Goal: Use online tool/utility: Utilize a website feature to perform a specific function

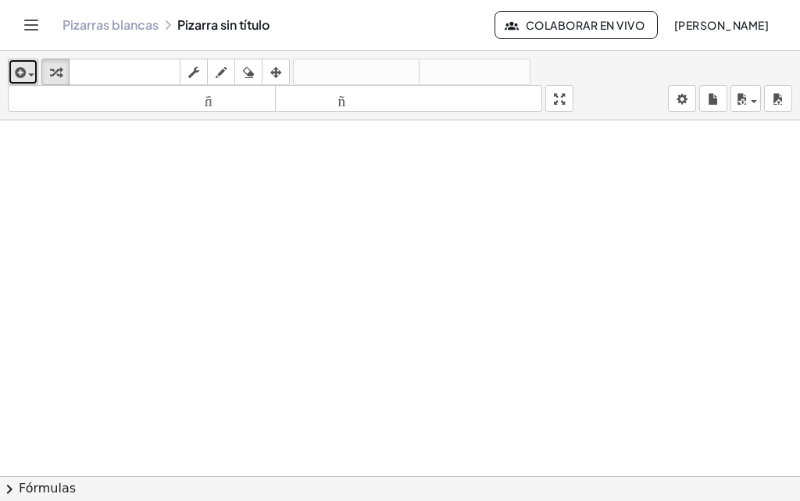
click at [26, 77] on span "button" at bounding box center [27, 74] width 3 height 11
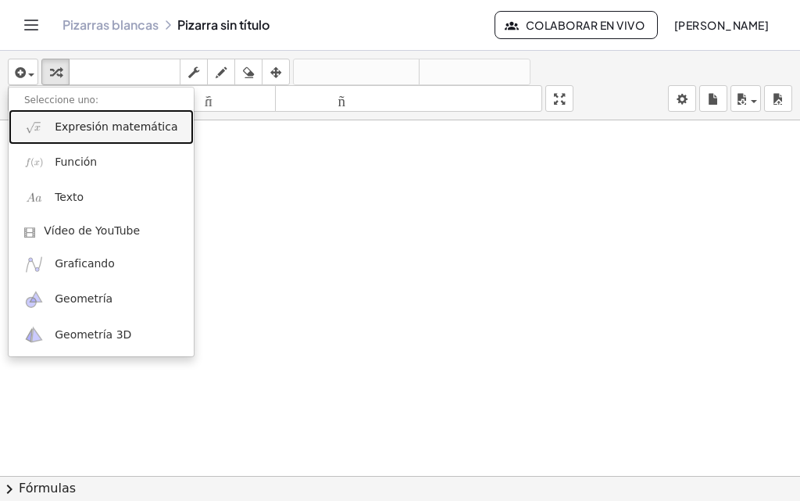
click at [79, 125] on font "Expresión matemática" at bounding box center [116, 126] width 123 height 12
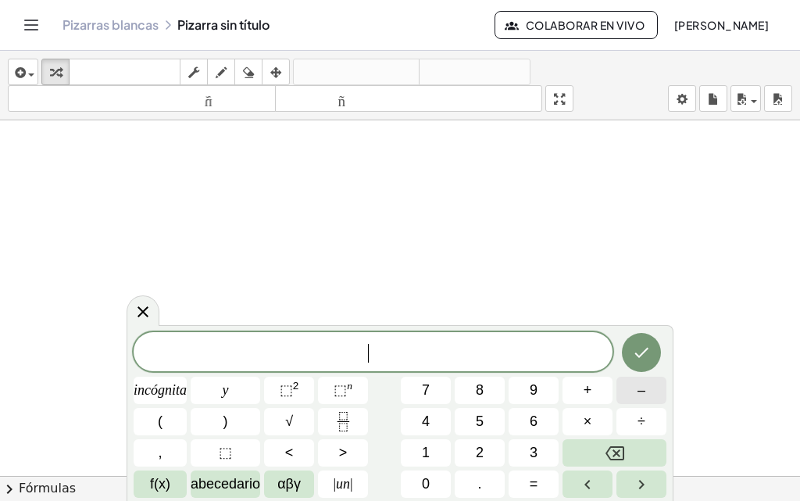
click at [630, 401] on button "–" at bounding box center [641, 389] width 50 height 27
click at [426, 420] on font "4" at bounding box center [426, 421] width 8 height 16
click at [427, 480] on font "0" at bounding box center [426, 484] width 8 height 16
click at [579, 389] on button "+" at bounding box center [587, 389] width 50 height 27
click at [536, 413] on font "6" at bounding box center [533, 421] width 8 height 16
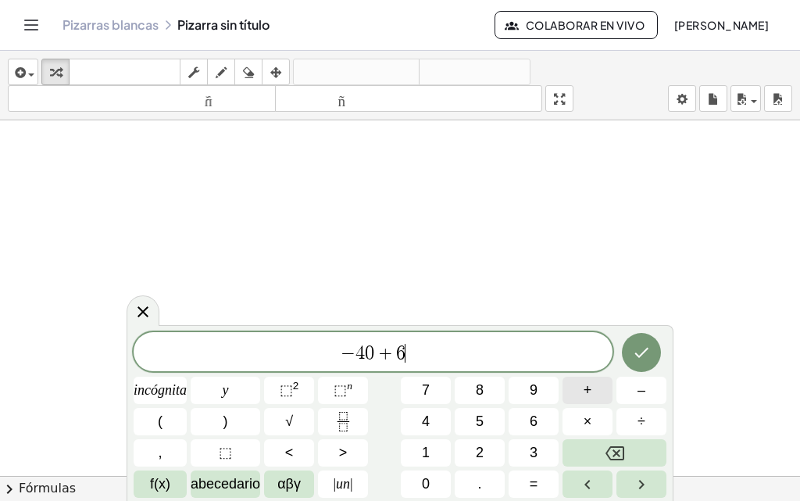
click at [579, 403] on button "+" at bounding box center [587, 389] width 50 height 27
click at [437, 442] on button "1" at bounding box center [426, 452] width 50 height 27
click at [486, 447] on button "2" at bounding box center [479, 452] width 50 height 27
click at [486, 398] on button "8" at bounding box center [479, 389] width 50 height 27
click at [624, 393] on button "–" at bounding box center [641, 389] width 50 height 27
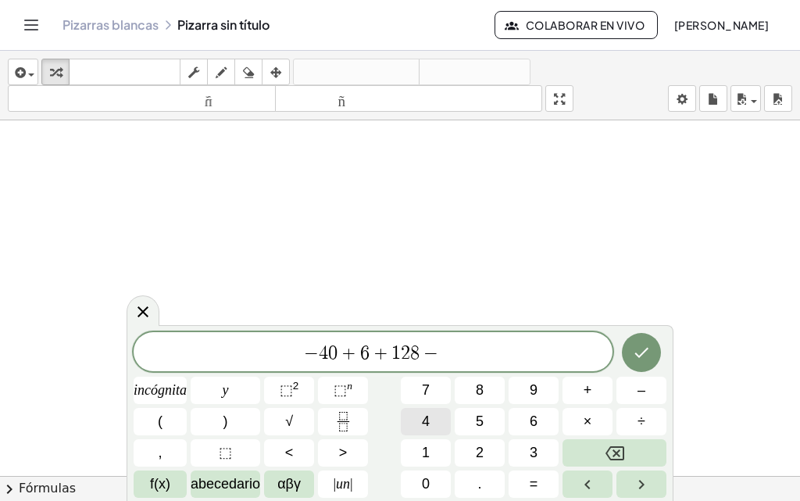
click at [415, 424] on button "4" at bounding box center [426, 421] width 50 height 27
click at [516, 398] on button "9" at bounding box center [533, 389] width 50 height 27
click at [640, 350] on icon "Hecho" at bounding box center [641, 352] width 19 height 19
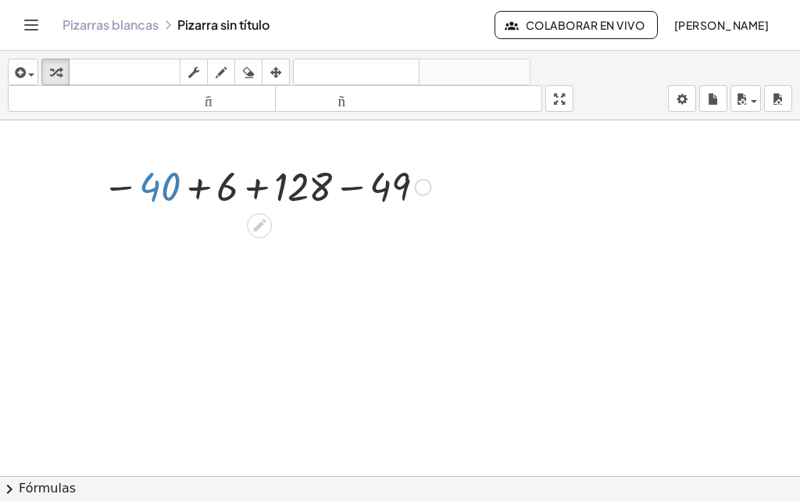
click at [155, 189] on div at bounding box center [266, 186] width 344 height 52
click at [269, 220] on div at bounding box center [259, 225] width 25 height 25
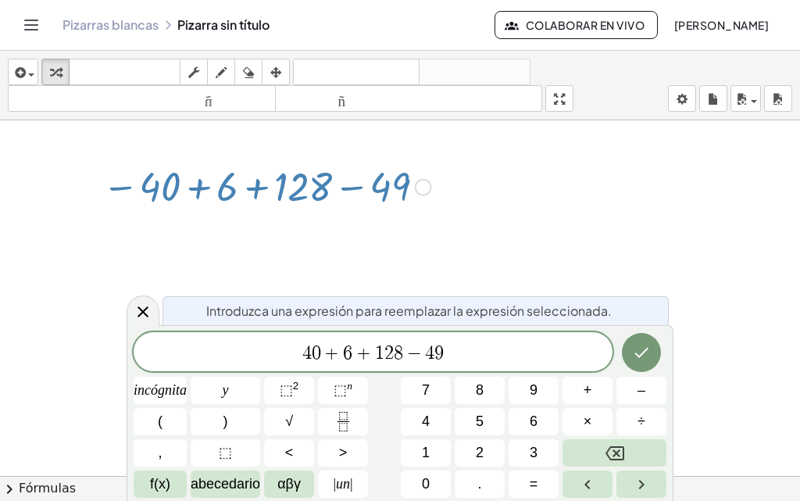
click at [340, 352] on span "+" at bounding box center [332, 353] width 23 height 19
click at [626, 396] on button "–" at bounding box center [641, 389] width 50 height 27
click at [651, 357] on button "Hecho" at bounding box center [641, 352] width 39 height 39
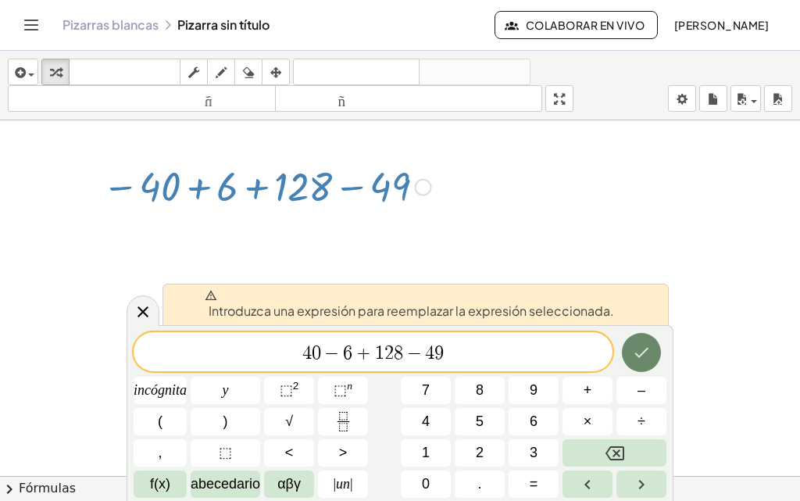
click at [650, 356] on button "Hecho" at bounding box center [641, 352] width 39 height 39
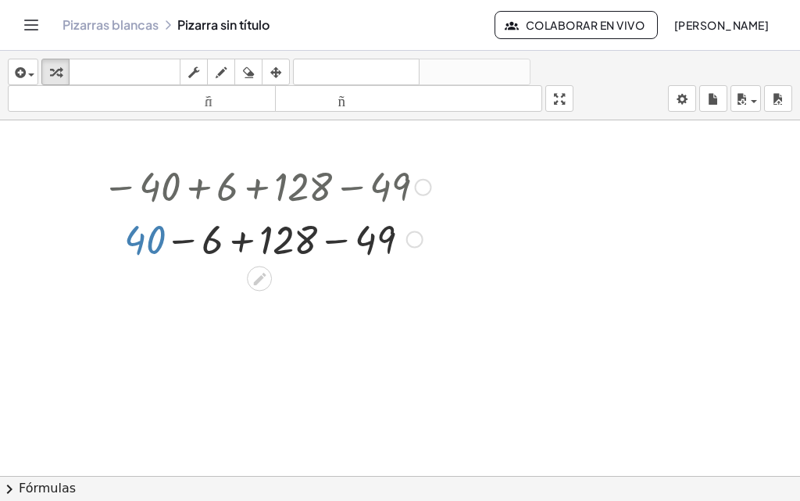
click at [139, 243] on div at bounding box center [266, 238] width 344 height 53
drag, startPoint x: 146, startPoint y: 241, endPoint x: 155, endPoint y: 258, distance: 19.2
click at [155, 258] on div at bounding box center [266, 238] width 344 height 53
drag, startPoint x: 148, startPoint y: 242, endPoint x: 229, endPoint y: 243, distance: 81.2
click at [229, 243] on div at bounding box center [266, 238] width 344 height 53
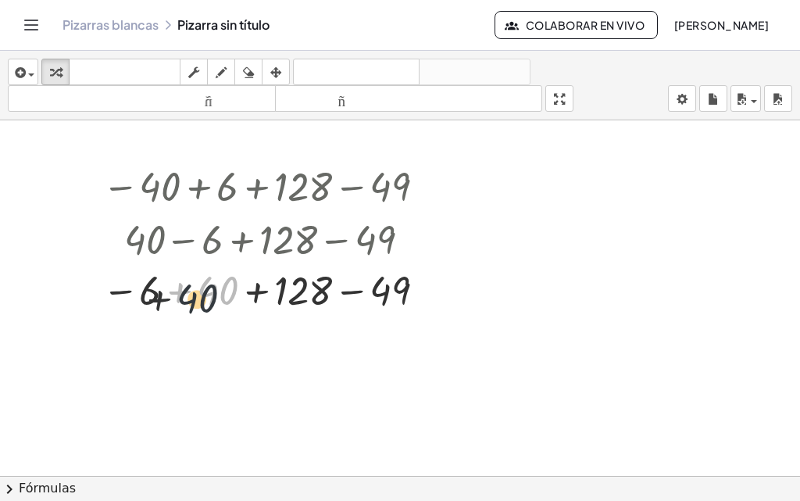
drag, startPoint x: 222, startPoint y: 240, endPoint x: 196, endPoint y: 250, distance: 27.7
click at [259, 187] on div "− 40 + 6 + 128 − 49 + 40 − 6 + 128 − 49 + 40 + 40 − 6 + 128 − 49" at bounding box center [259, 187] width 0 height 0
drag, startPoint x: 207, startPoint y: 287, endPoint x: 113, endPoint y: 287, distance: 93.7
click at [116, 287] on div at bounding box center [266, 291] width 344 height 52
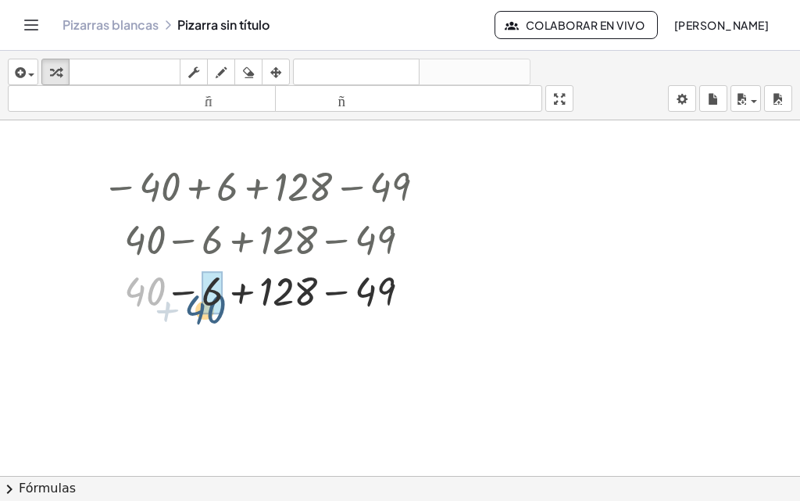
drag, startPoint x: 141, startPoint y: 294, endPoint x: 214, endPoint y: 303, distance: 74.0
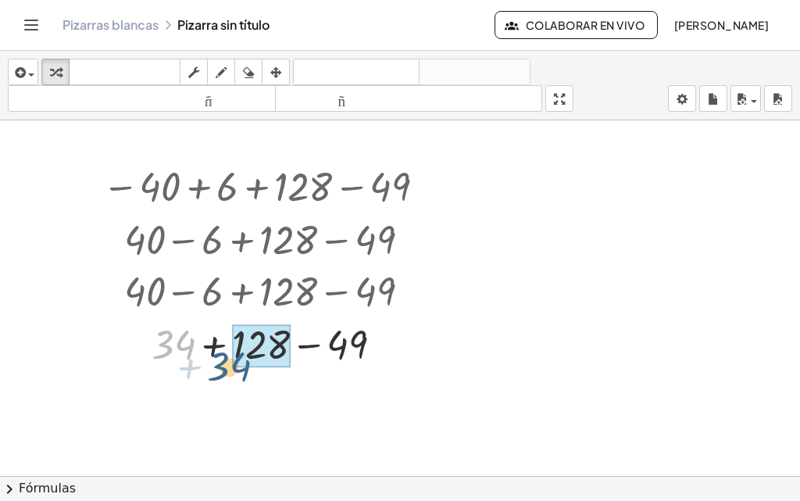
drag, startPoint x: 180, startPoint y: 347, endPoint x: 255, endPoint y: 352, distance: 75.9
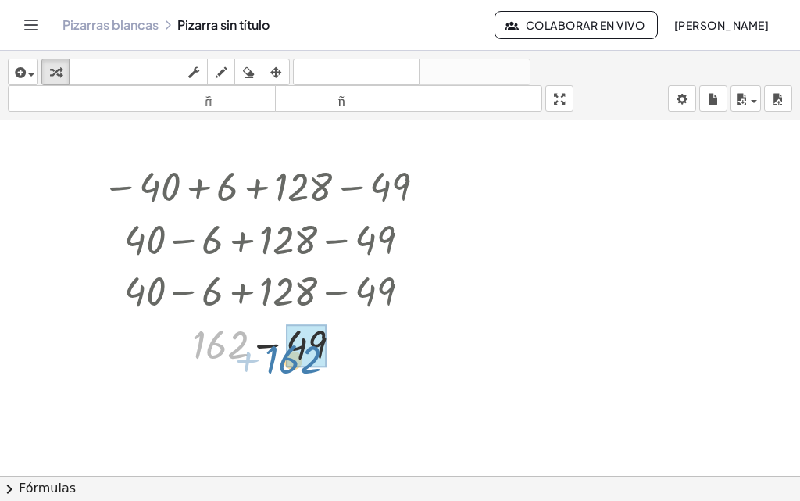
drag, startPoint x: 219, startPoint y: 352, endPoint x: 292, endPoint y: 365, distance: 74.6
click at [428, 186] on div at bounding box center [423, 187] width 17 height 17
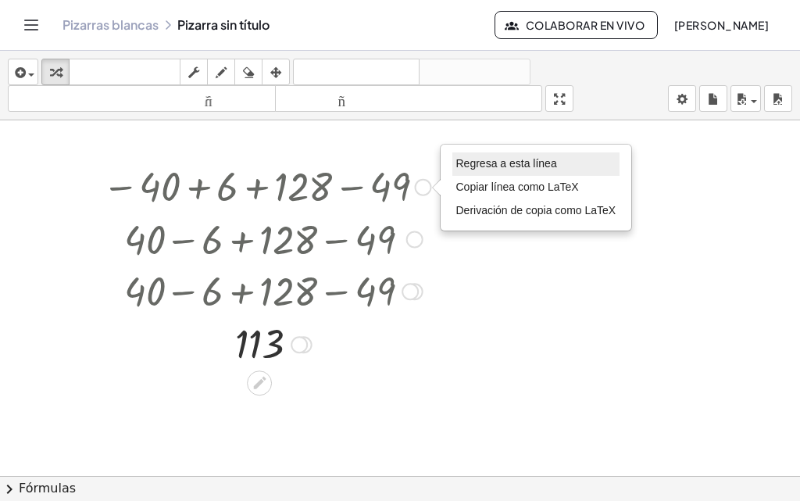
click at [474, 168] on font "Regresa a esta línea" at bounding box center [506, 163] width 101 height 12
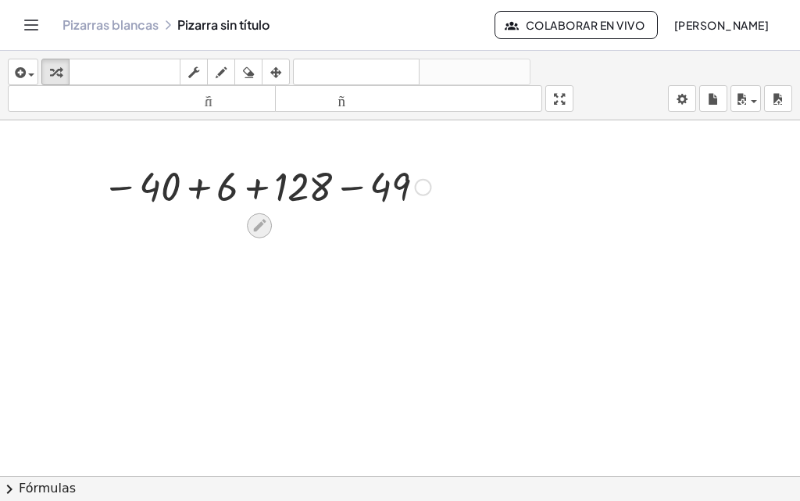
click at [262, 223] on icon at bounding box center [259, 225] width 12 height 12
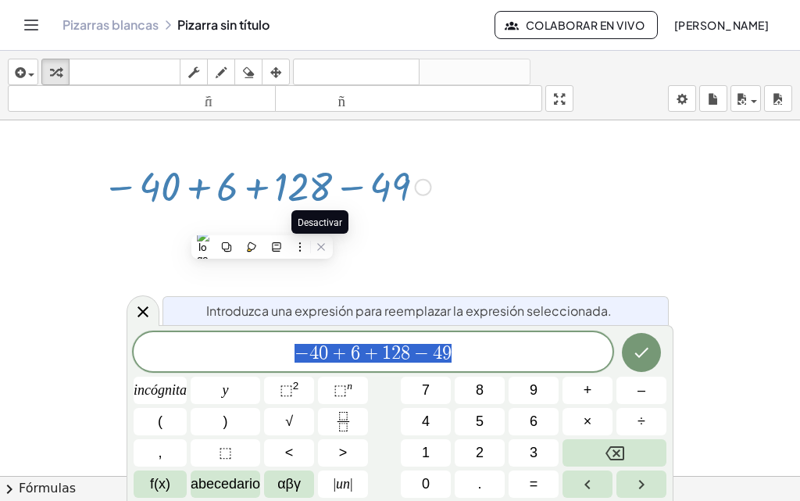
click at [374, 231] on div at bounding box center [400, 475] width 800 height 711
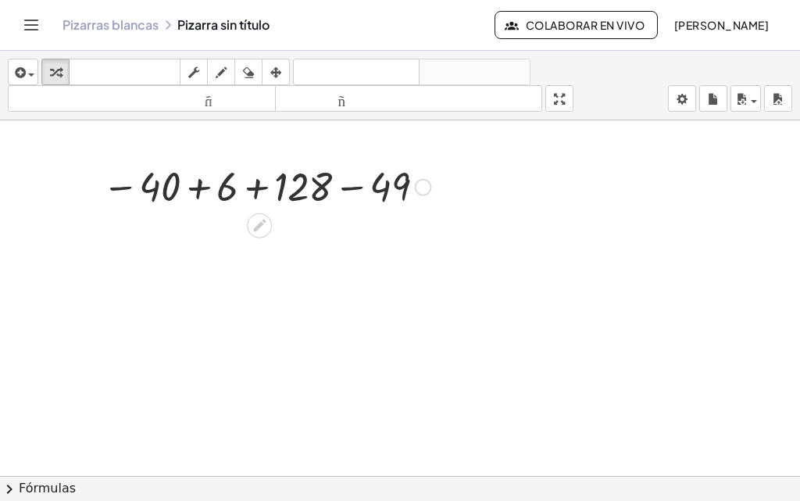
click at [233, 200] on div at bounding box center [266, 186] width 344 height 52
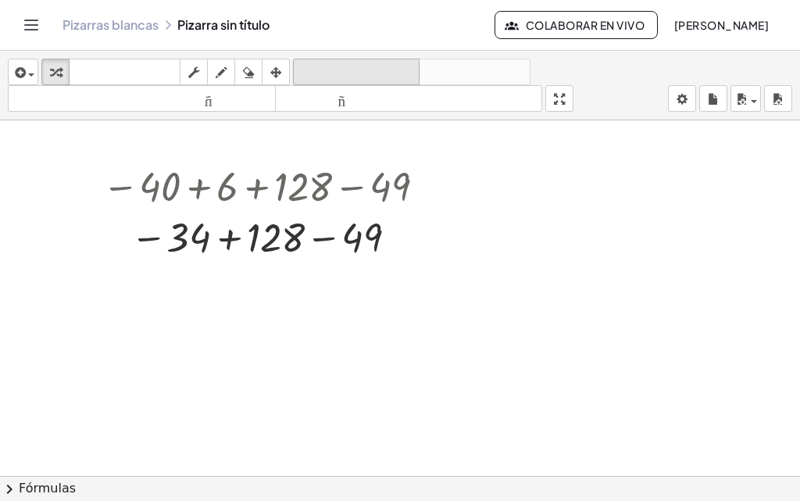
click at [326, 62] on div "deshacer" at bounding box center [356, 71] width 119 height 19
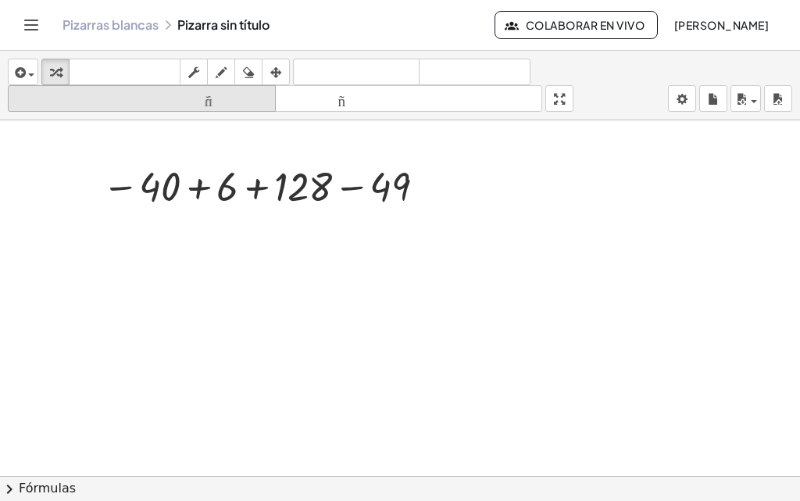
click at [229, 89] on div "tamaño_del_formato" at bounding box center [142, 98] width 260 height 19
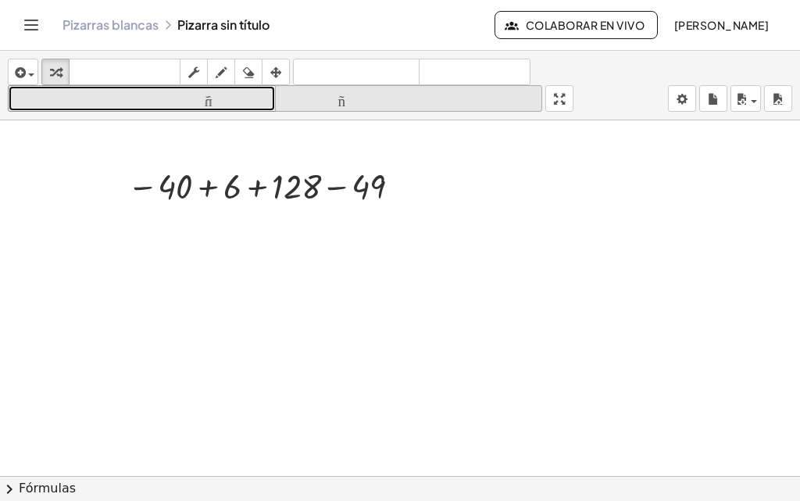
click at [378, 100] on font "tamaño_del_formato" at bounding box center [409, 98] width 260 height 15
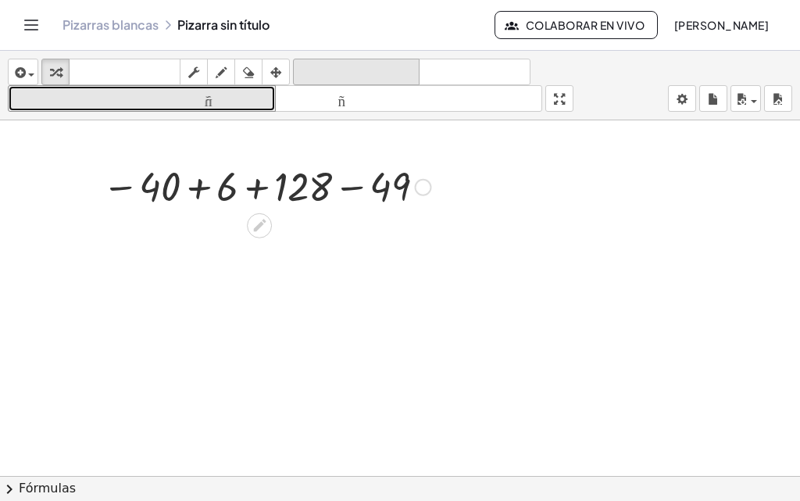
click at [367, 76] on font "deshacer" at bounding box center [356, 72] width 119 height 15
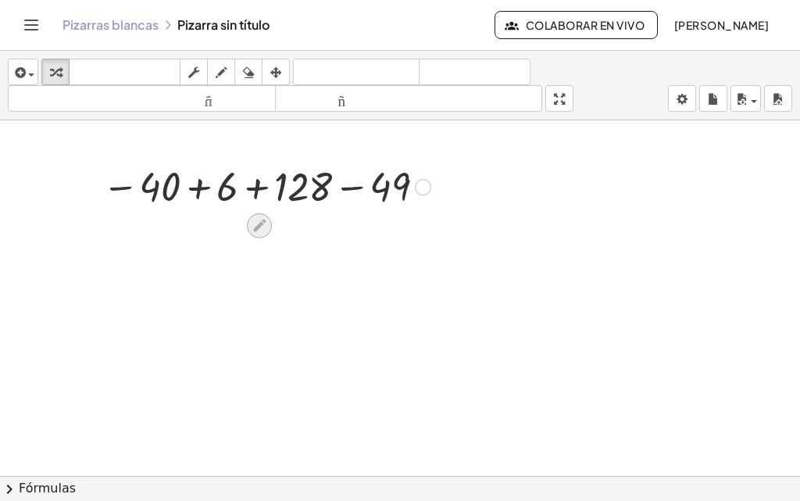
click at [266, 222] on icon at bounding box center [259, 225] width 16 height 16
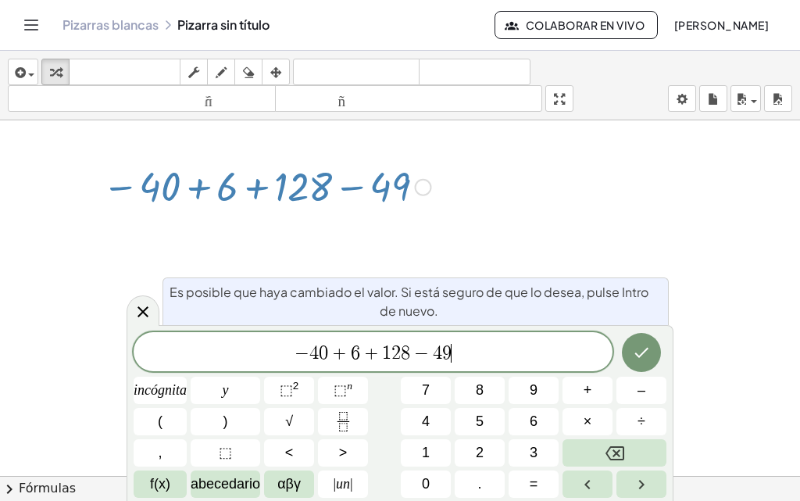
click at [447, 353] on span "9" at bounding box center [446, 353] width 9 height 19
click at [178, 419] on button "(" at bounding box center [160, 421] width 53 height 27
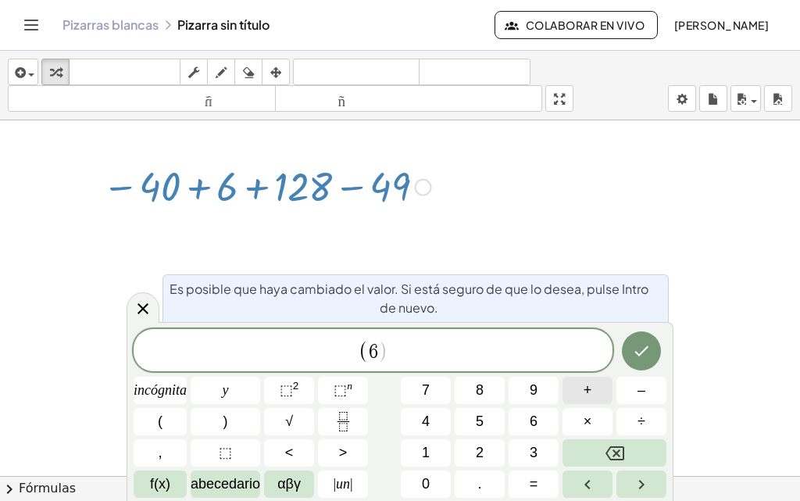
click at [577, 394] on button "+" at bounding box center [587, 389] width 50 height 27
click at [422, 450] on font "1" at bounding box center [426, 452] width 8 height 16
click at [481, 442] on button "2" at bounding box center [479, 452] width 50 height 27
click at [486, 399] on button "8" at bounding box center [479, 389] width 50 height 27
click at [245, 411] on button ")" at bounding box center [225, 421] width 69 height 27
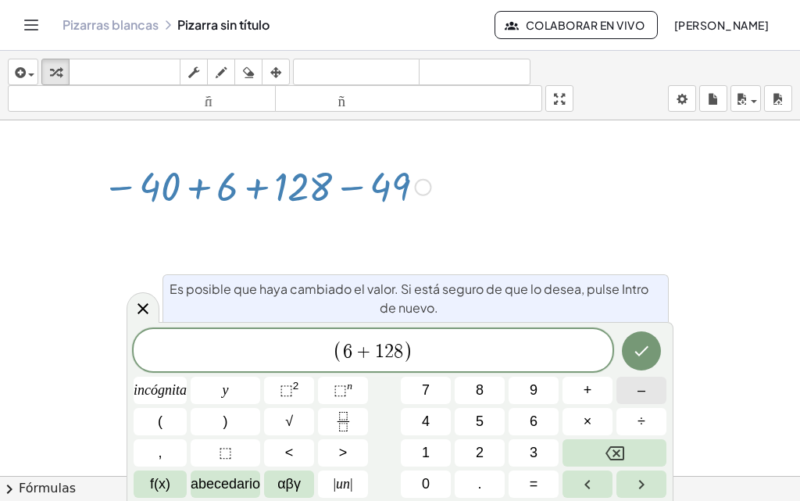
click at [633, 394] on button "–" at bounding box center [641, 389] width 50 height 27
click at [166, 423] on button "(" at bounding box center [160, 421] width 53 height 27
click at [582, 397] on button "+" at bounding box center [587, 389] width 50 height 27
click at [412, 422] on button "4" at bounding box center [426, 421] width 50 height 27
click at [428, 477] on font "0" at bounding box center [426, 484] width 8 height 16
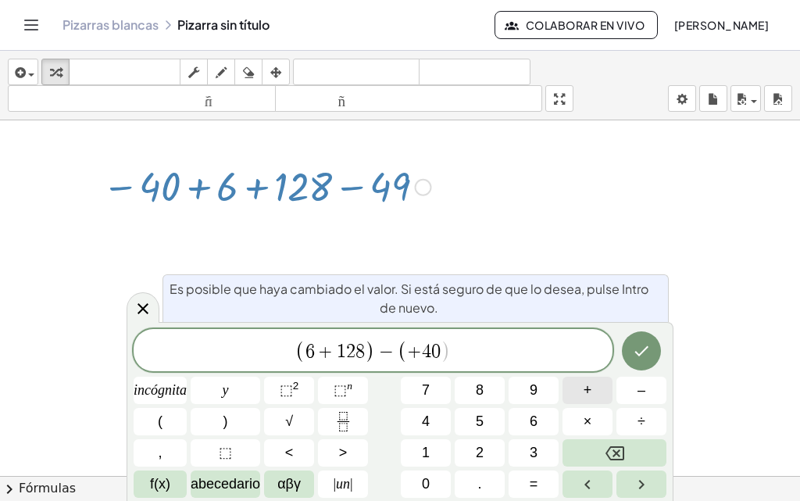
click at [578, 398] on button "+" at bounding box center [587, 389] width 50 height 27
click at [427, 422] on font "4" at bounding box center [426, 421] width 8 height 16
click at [540, 396] on button "9" at bounding box center [533, 389] width 50 height 27
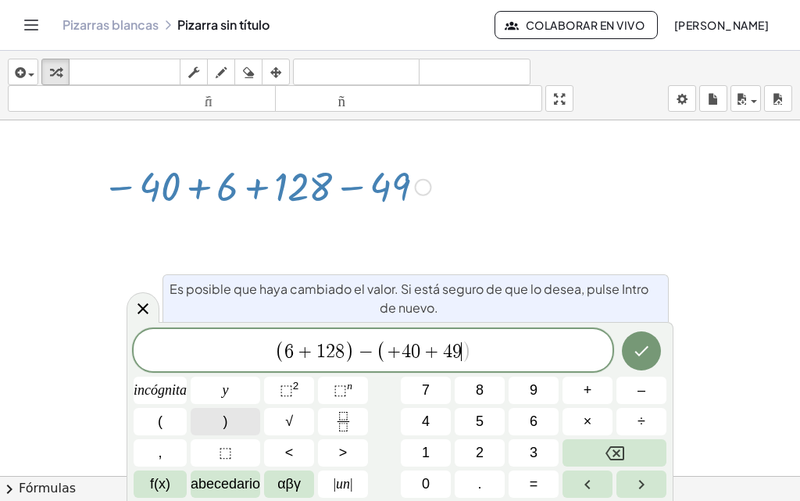
click at [241, 418] on button ")" at bounding box center [225, 421] width 69 height 27
click at [629, 344] on button "Hecho" at bounding box center [641, 350] width 39 height 39
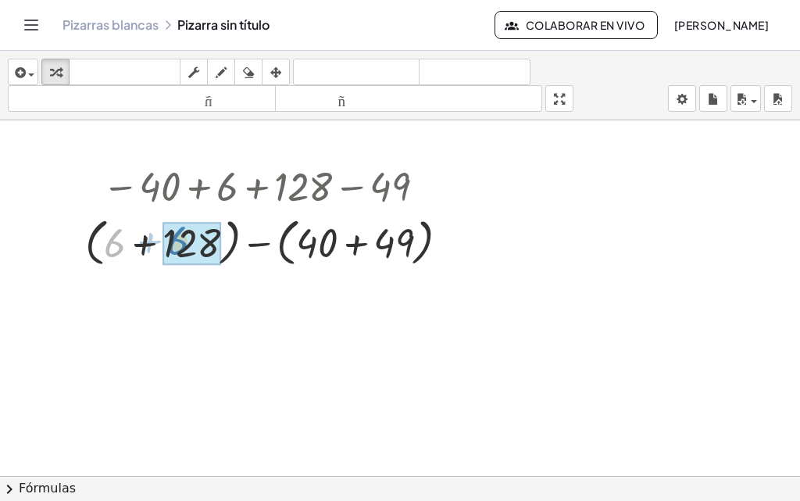
drag, startPoint x: 112, startPoint y: 248, endPoint x: 175, endPoint y: 246, distance: 63.3
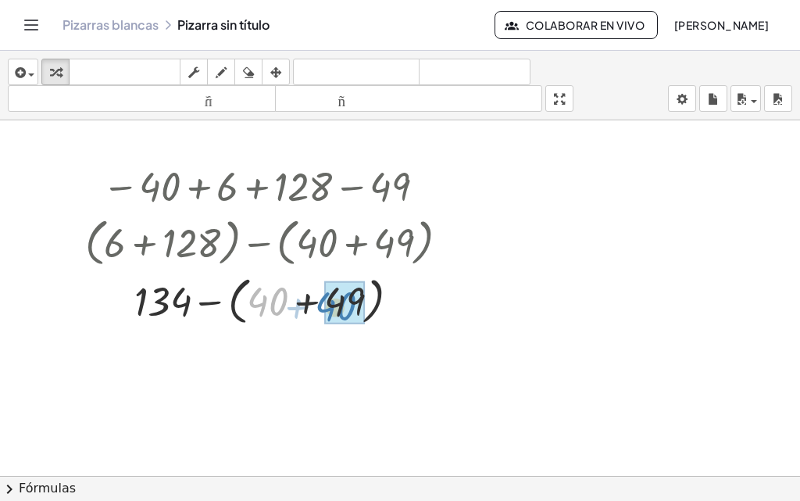
drag, startPoint x: 266, startPoint y: 298, endPoint x: 347, endPoint y: 300, distance: 81.2
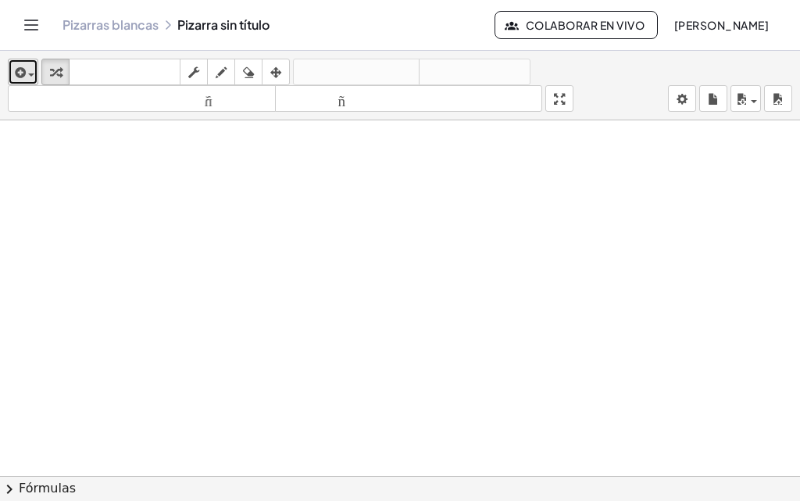
click at [9, 69] on button "insertar" at bounding box center [23, 72] width 30 height 27
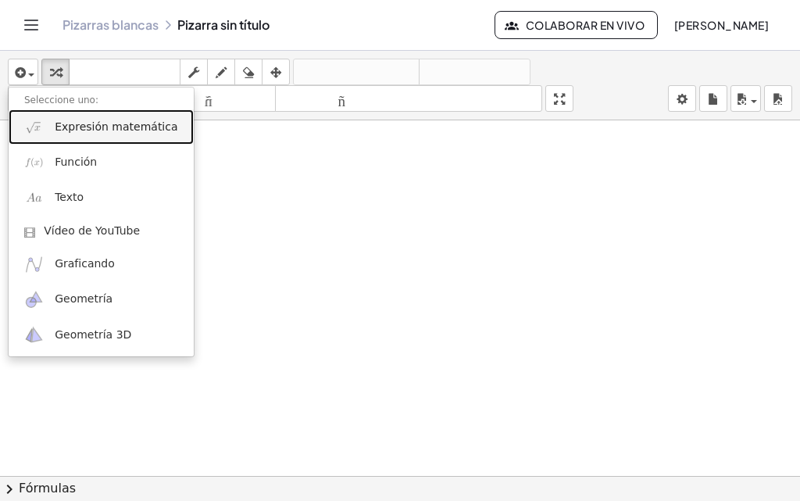
click at [56, 130] on font "Expresión matemática" at bounding box center [116, 126] width 123 height 12
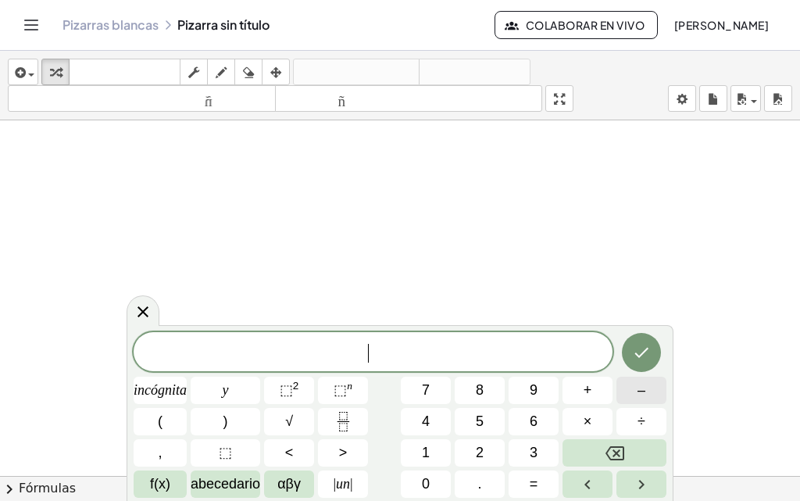
click at [632, 395] on button "–" at bounding box center [641, 389] width 50 height 27
click at [443, 422] on button "4" at bounding box center [426, 421] width 50 height 27
click at [427, 482] on font "0" at bounding box center [426, 484] width 8 height 16
click at [590, 391] on font "+" at bounding box center [587, 390] width 9 height 16
click at [540, 411] on button "6" at bounding box center [533, 421] width 50 height 27
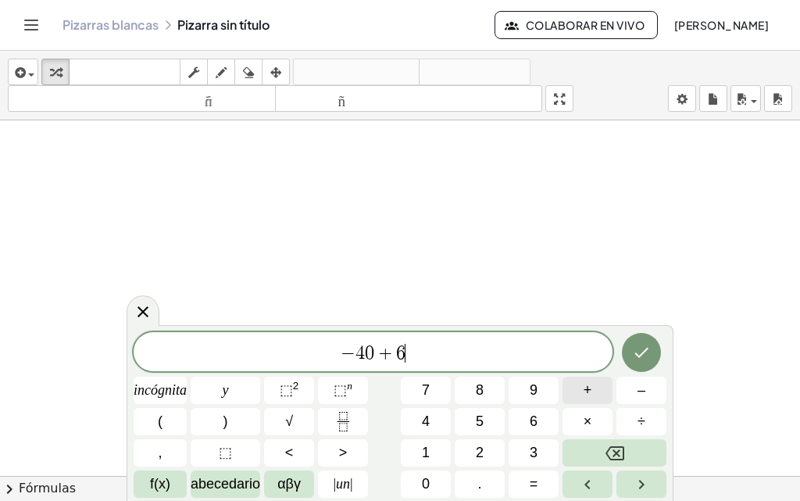
click at [578, 393] on button "+" at bounding box center [587, 389] width 50 height 27
click at [424, 449] on font "1" at bounding box center [426, 452] width 8 height 16
click at [476, 448] on font "2" at bounding box center [480, 452] width 8 height 16
click at [472, 389] on button "8" at bounding box center [479, 389] width 50 height 27
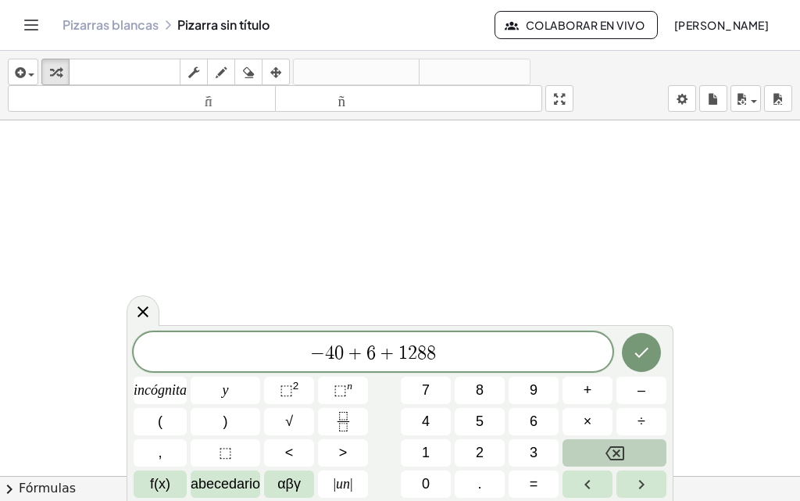
click at [622, 449] on icon "Retroceso" at bounding box center [614, 453] width 19 height 19
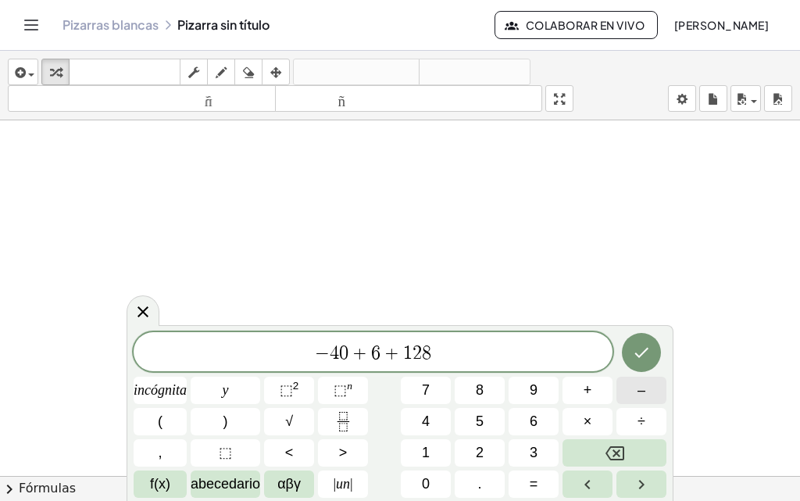
click at [643, 397] on font "–" at bounding box center [641, 390] width 8 height 16
click at [429, 417] on font "4" at bounding box center [426, 421] width 8 height 16
click at [537, 397] on font "9" at bounding box center [533, 390] width 8 height 16
click at [637, 350] on icon "Hecho" at bounding box center [641, 352] width 19 height 19
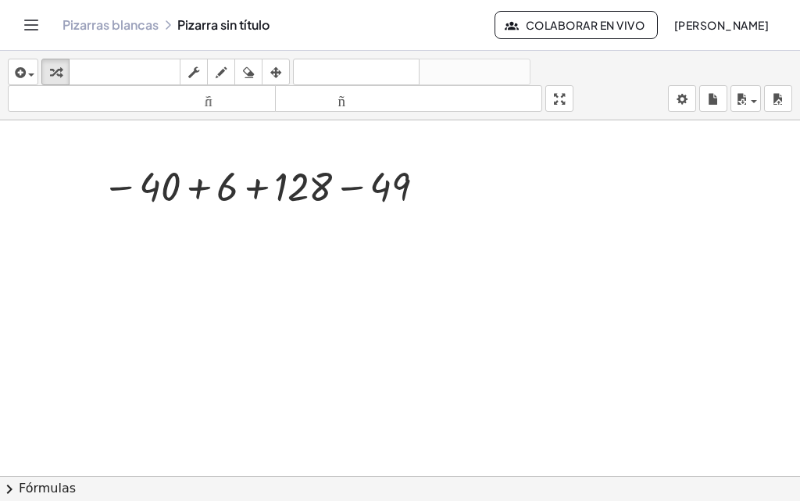
click at [247, 234] on div at bounding box center [400, 495] width 800 height 750
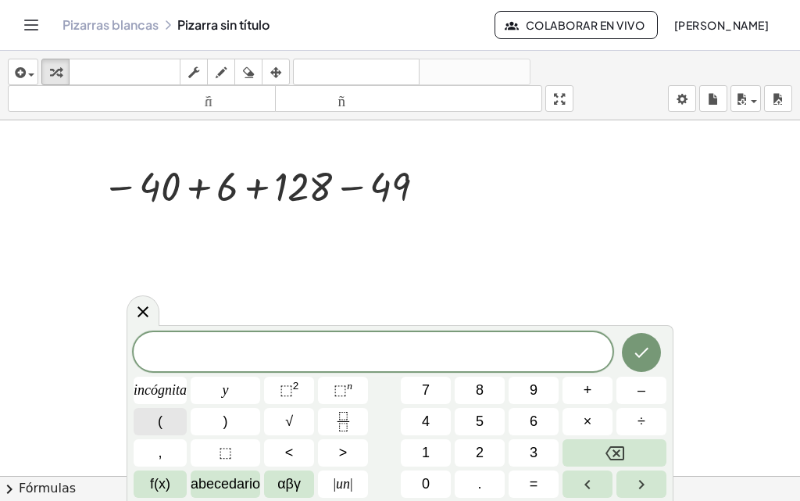
click at [172, 420] on button "(" at bounding box center [160, 421] width 53 height 27
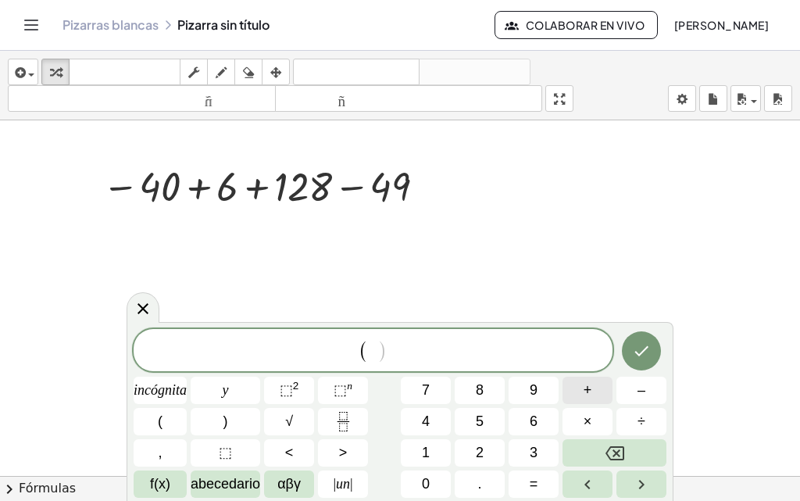
click at [574, 394] on button "+" at bounding box center [587, 389] width 50 height 27
click at [538, 419] on button "6" at bounding box center [533, 421] width 50 height 27
click at [578, 390] on button "+" at bounding box center [587, 389] width 50 height 27
click at [425, 443] on span "1" at bounding box center [426, 452] width 8 height 21
click at [488, 448] on button "2" at bounding box center [479, 452] width 50 height 27
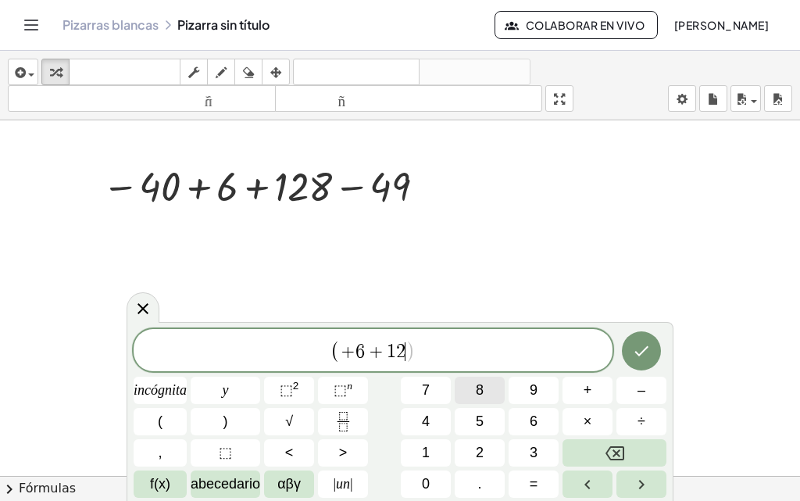
click at [476, 384] on font "8" at bounding box center [480, 390] width 8 height 16
click at [230, 420] on button ")" at bounding box center [225, 421] width 69 height 27
click at [635, 399] on button "–" at bounding box center [641, 389] width 50 height 27
click at [169, 418] on button "(" at bounding box center [160, 421] width 53 height 27
click at [595, 396] on button "+" at bounding box center [587, 389] width 50 height 27
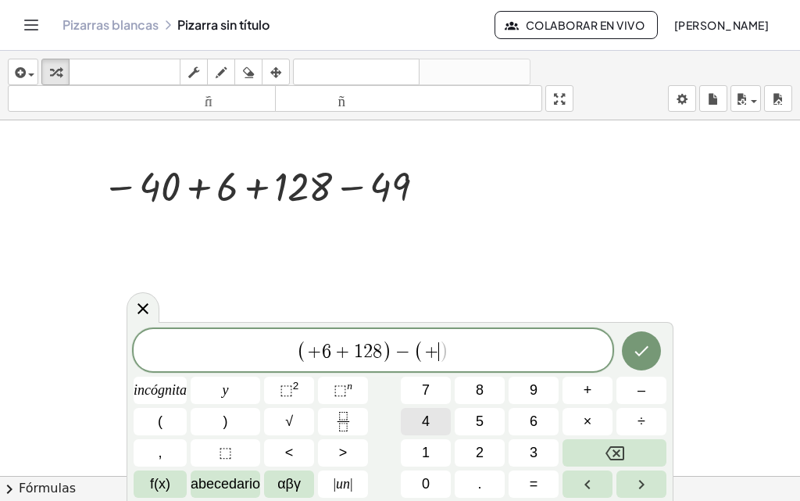
click at [426, 429] on font "4" at bounding box center [426, 421] width 8 height 16
click at [439, 479] on button "0" at bounding box center [426, 483] width 50 height 27
click at [597, 393] on button "+" at bounding box center [587, 389] width 50 height 27
click at [436, 408] on button "4" at bounding box center [426, 421] width 50 height 27
click at [422, 417] on font "4" at bounding box center [426, 421] width 8 height 16
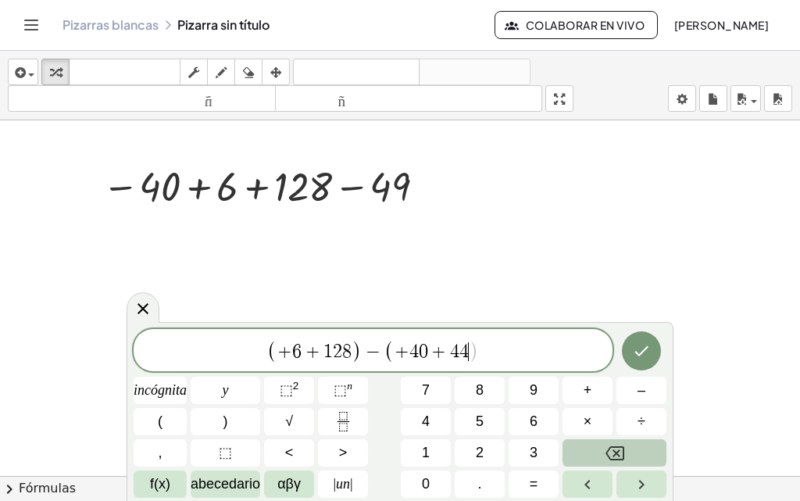
click at [618, 455] on icon "Retroceso" at bounding box center [614, 453] width 19 height 14
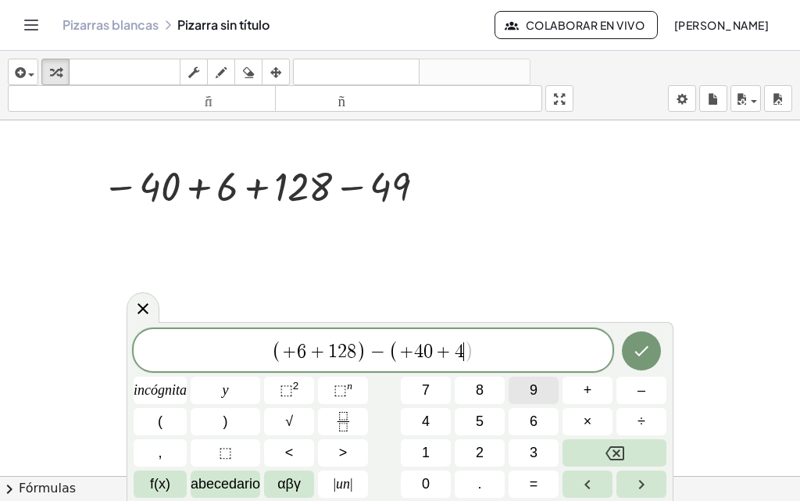
click at [532, 391] on font "9" at bounding box center [533, 390] width 8 height 16
click at [243, 416] on button ")" at bounding box center [225, 421] width 69 height 27
click at [629, 354] on button "Hecho" at bounding box center [641, 350] width 39 height 39
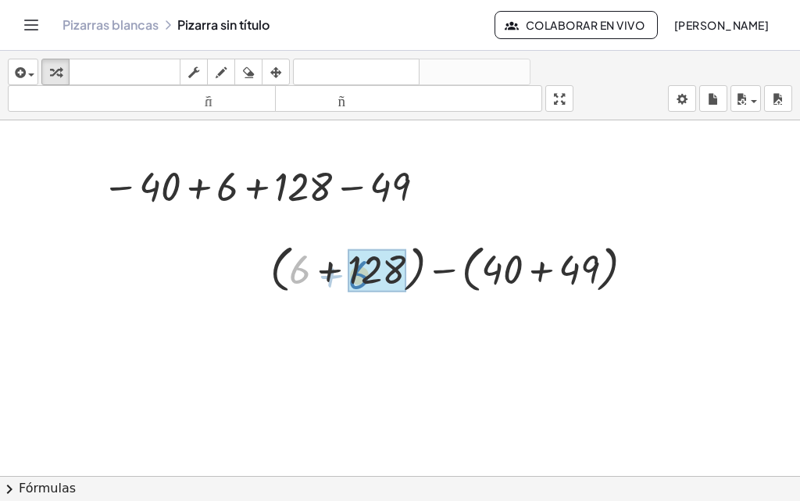
drag, startPoint x: 300, startPoint y: 270, endPoint x: 361, endPoint y: 274, distance: 61.0
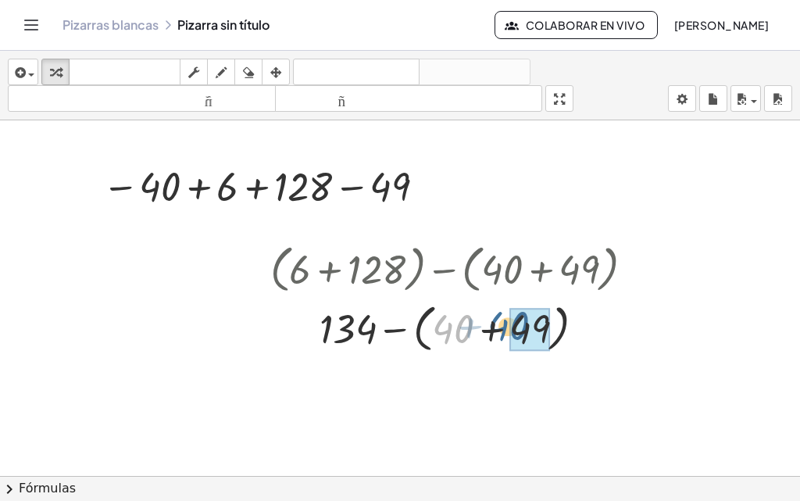
drag, startPoint x: 443, startPoint y: 337, endPoint x: 508, endPoint y: 333, distance: 65.0
click at [508, 333] on div at bounding box center [457, 327] width 391 height 59
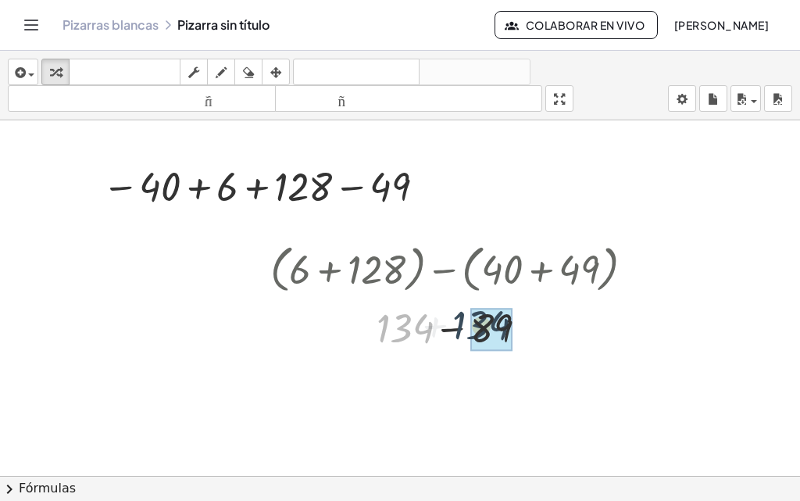
drag, startPoint x: 400, startPoint y: 332, endPoint x: 481, endPoint y: 328, distance: 81.3
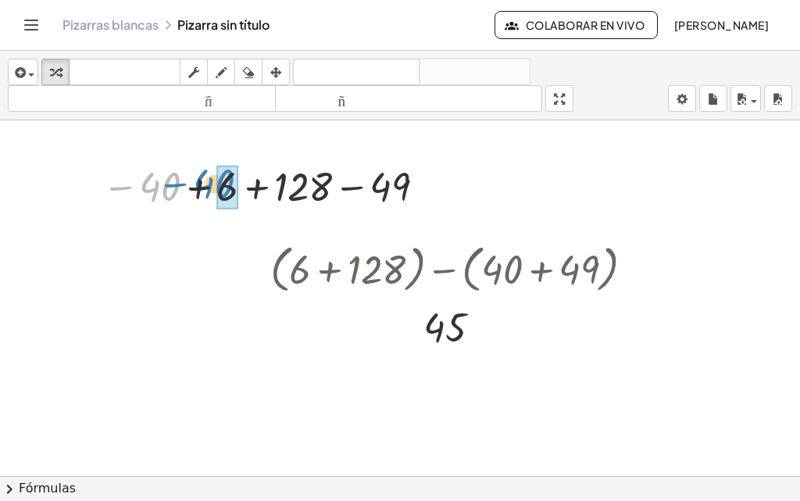
drag, startPoint x: 167, startPoint y: 193, endPoint x: 220, endPoint y: 190, distance: 53.2
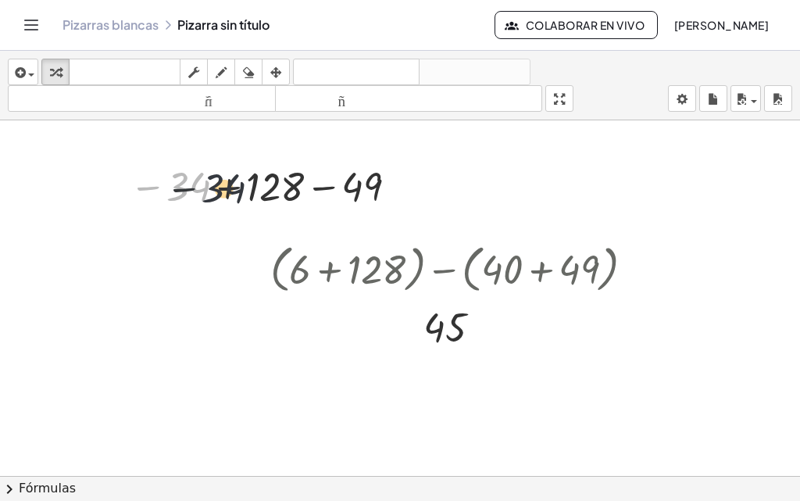
drag, startPoint x: 180, startPoint y: 187, endPoint x: 217, endPoint y: 205, distance: 41.6
click at [244, 191] on div at bounding box center [266, 186] width 289 height 52
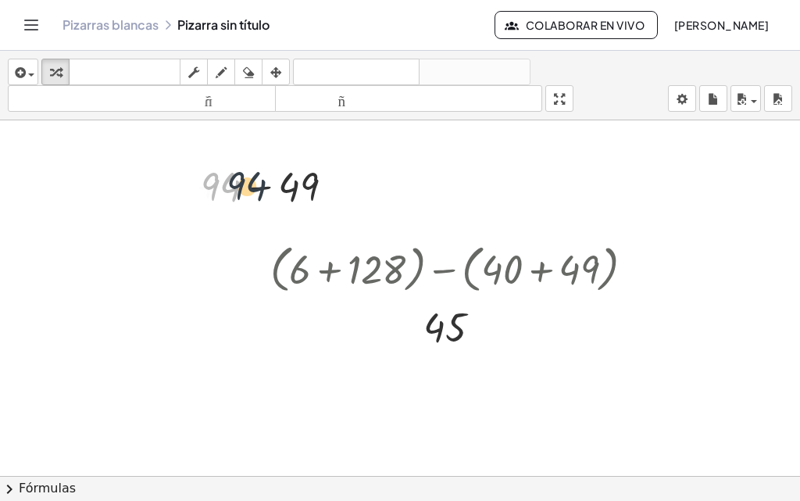
drag, startPoint x: 213, startPoint y: 193, endPoint x: 266, endPoint y: 192, distance: 53.1
click at [266, 192] on div at bounding box center [273, 185] width 161 height 53
click at [273, 189] on div at bounding box center [272, 186] width 85 height 52
